Goal: Task Accomplishment & Management: Use online tool/utility

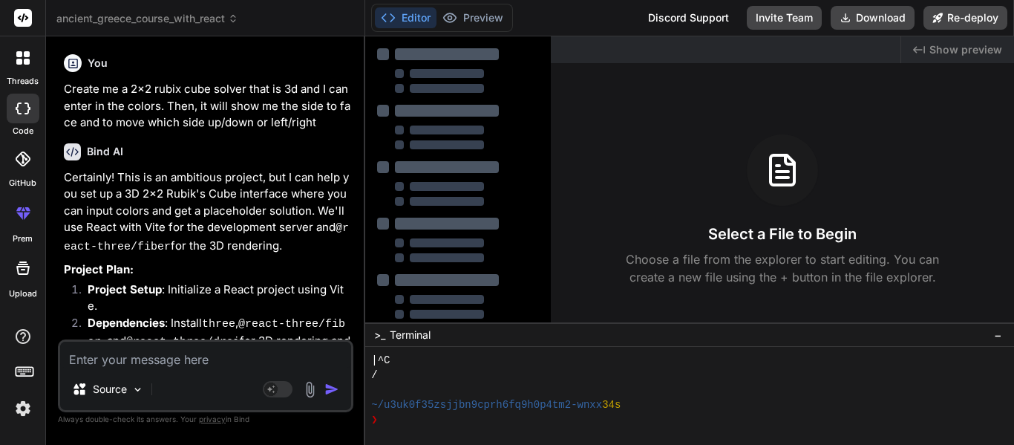
scroll to position [119, 0]
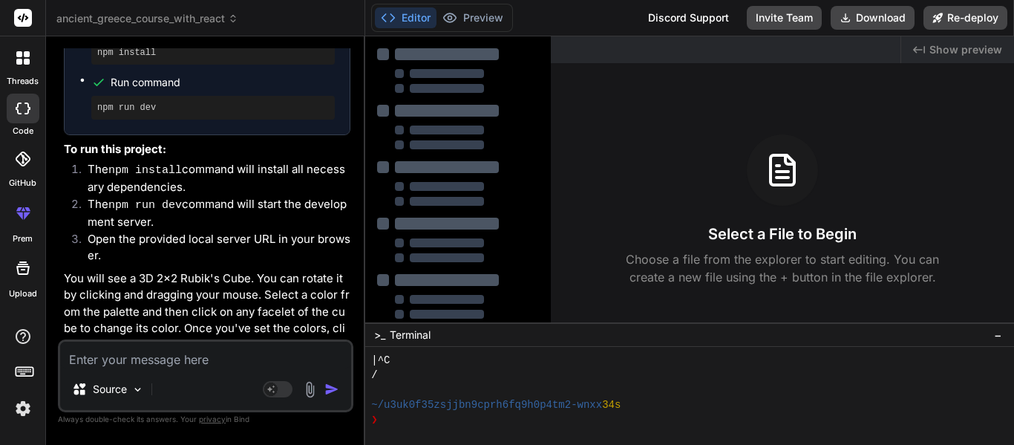
click at [20, 57] on icon at bounding box center [22, 57] width 13 height 13
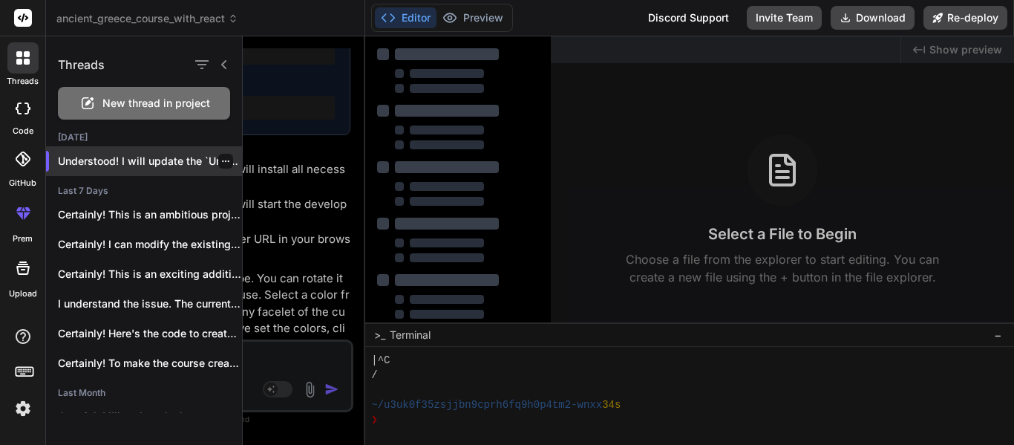
click at [152, 170] on div "Understood! I will update the `Unit1PretestPreviewPage.jsx` file..." at bounding box center [144, 161] width 196 height 30
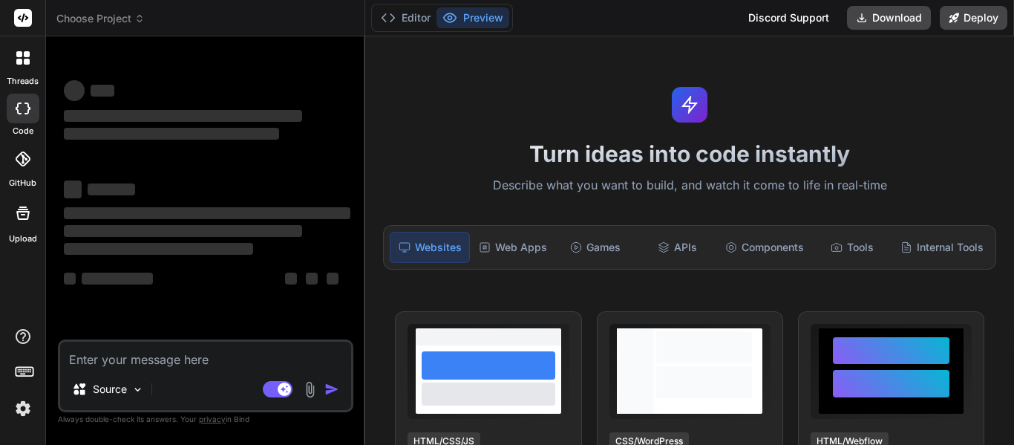
click at [41, 65] on div "threads" at bounding box center [22, 61] width 45 height 51
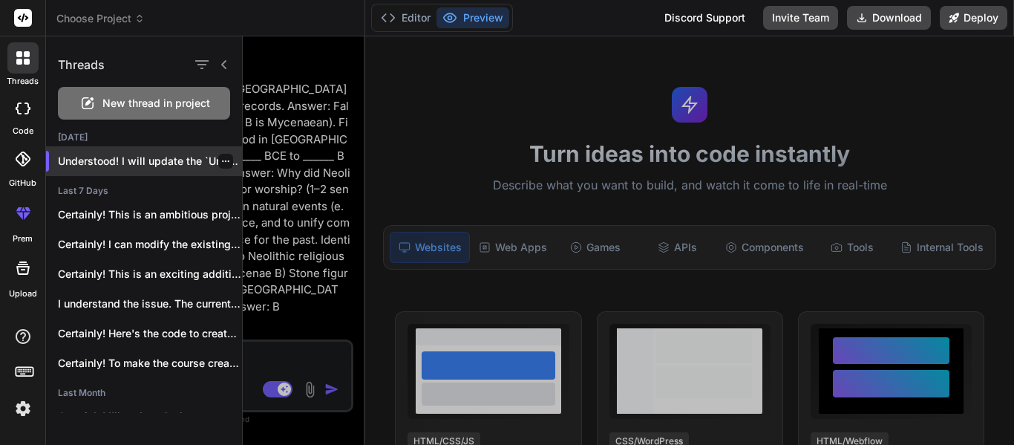
click at [166, 163] on p "Understood! I will update the `Unit1PretestPreviewPage.jsx` file..." at bounding box center [150, 161] width 184 height 15
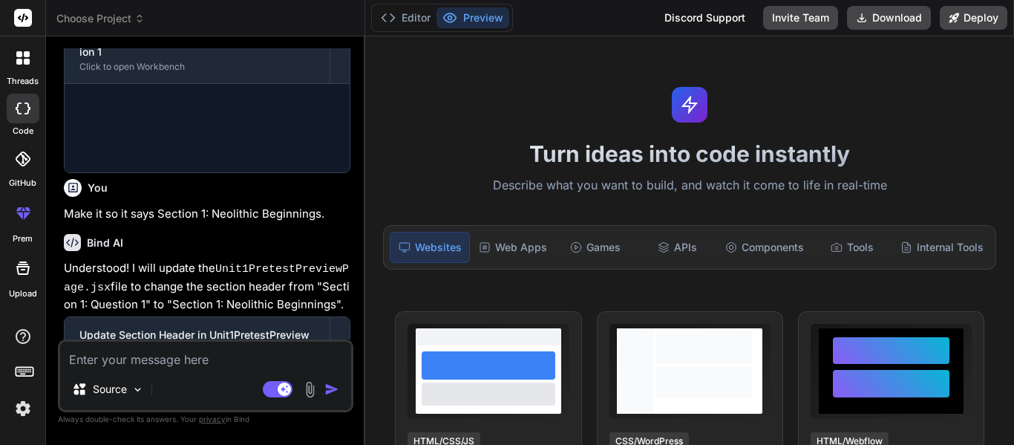
scroll to position [1301, 0]
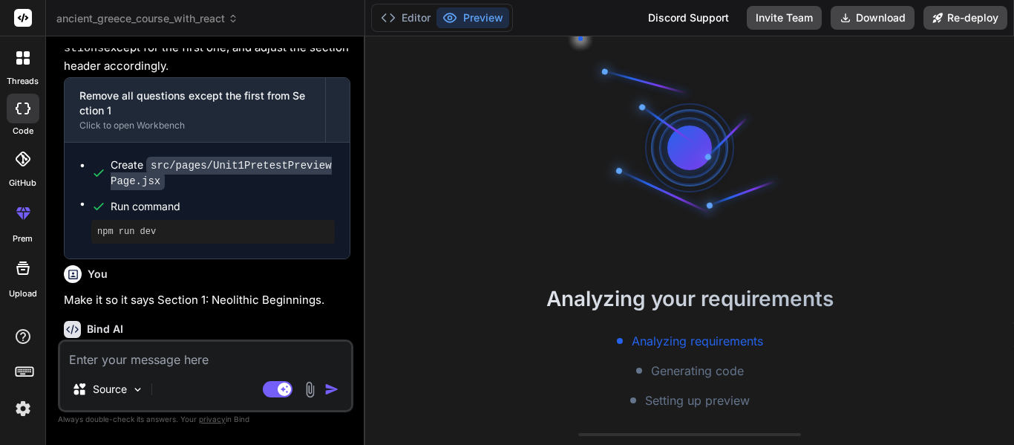
type textarea "x"
click at [415, 12] on button "Editor" at bounding box center [406, 17] width 62 height 21
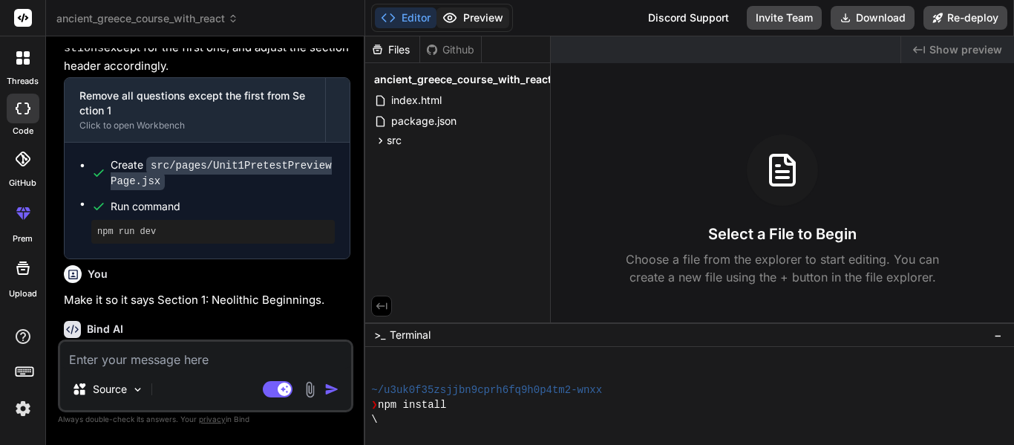
click at [466, 18] on button "Preview" at bounding box center [473, 17] width 73 height 21
